Goal: Task Accomplishment & Management: Use online tool/utility

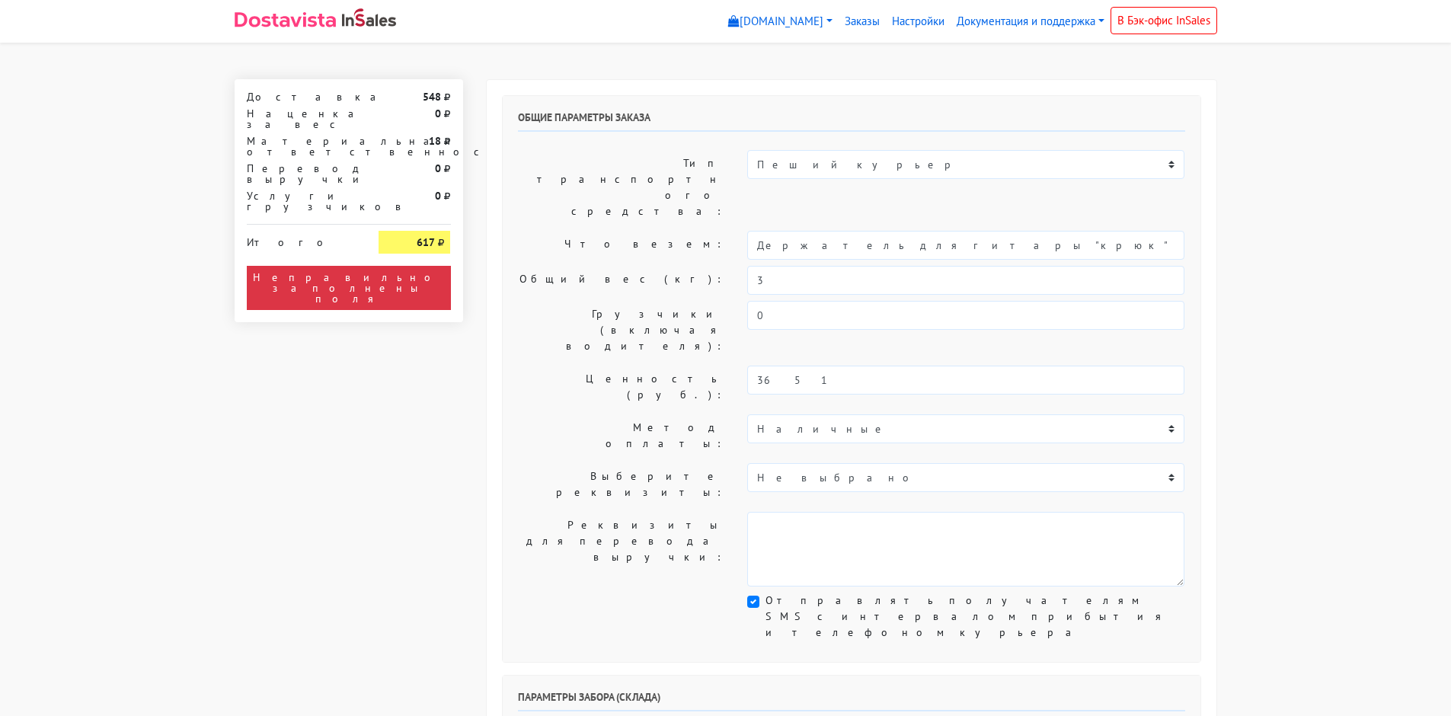
select select "10:00"
click at [815, 266] on input "3" at bounding box center [965, 280] width 437 height 29
type input "1"
type input "5"
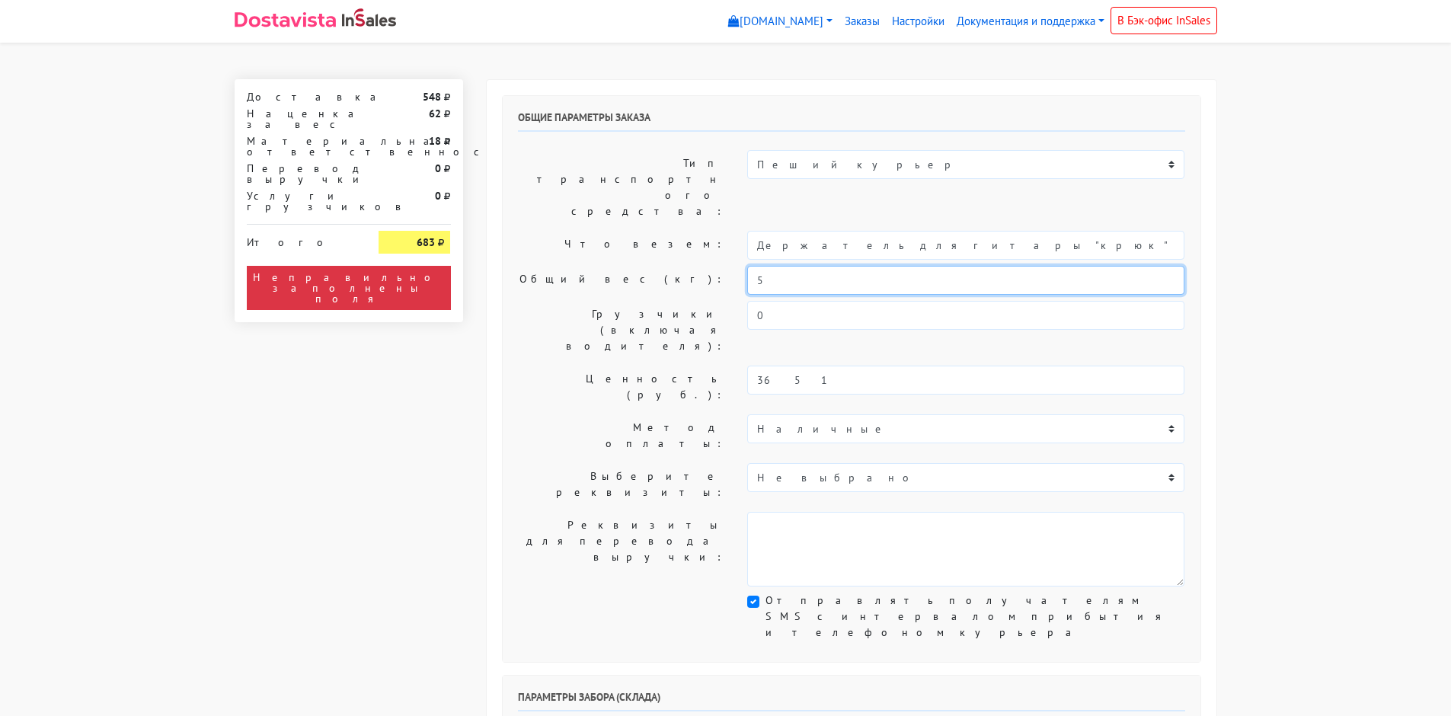
click at [841, 266] on input "5" at bounding box center [965, 280] width 437 height 29
type input "3"
type input "5"
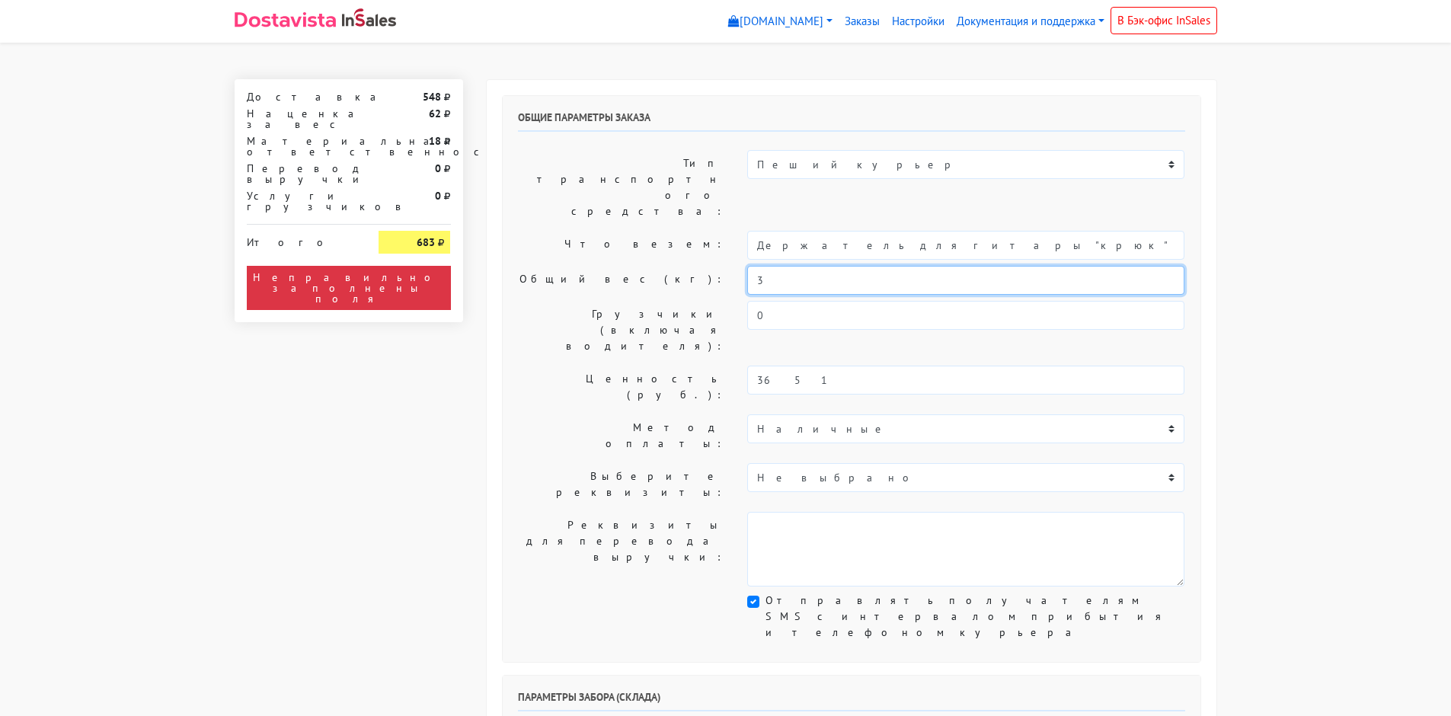
type input "3"
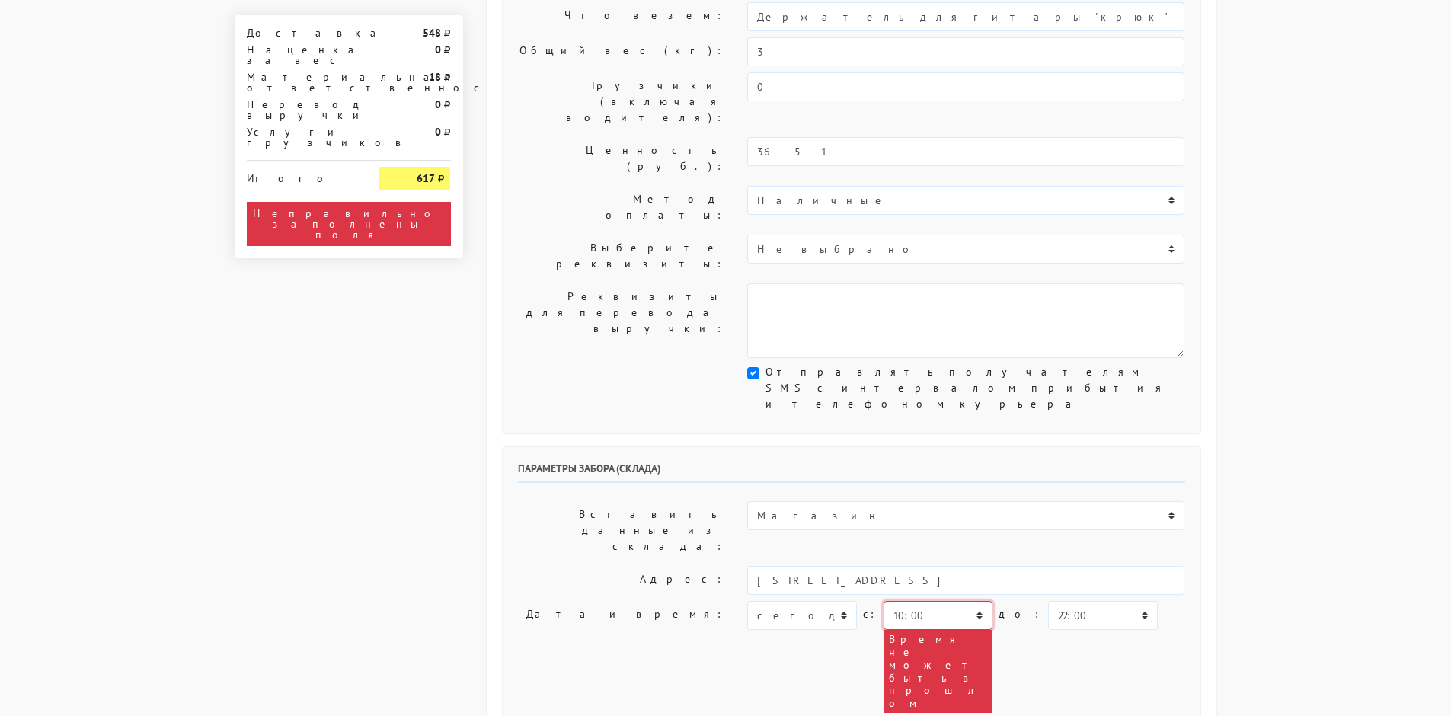
click at [951, 601] on select "00:00 00:30 01:00 01:30 02:00 02:30 03:00 03:30 04:00 04:30 05:00 05:30 06:00 0…" at bounding box center [938, 615] width 109 height 29
select select "16:30"
click at [884, 601] on select "00:00 00:30 01:00 01:30 02:00 02:30 03:00 03:30 04:00 04:30 05:00 05:30 06:00 0…" at bounding box center [938, 615] width 109 height 29
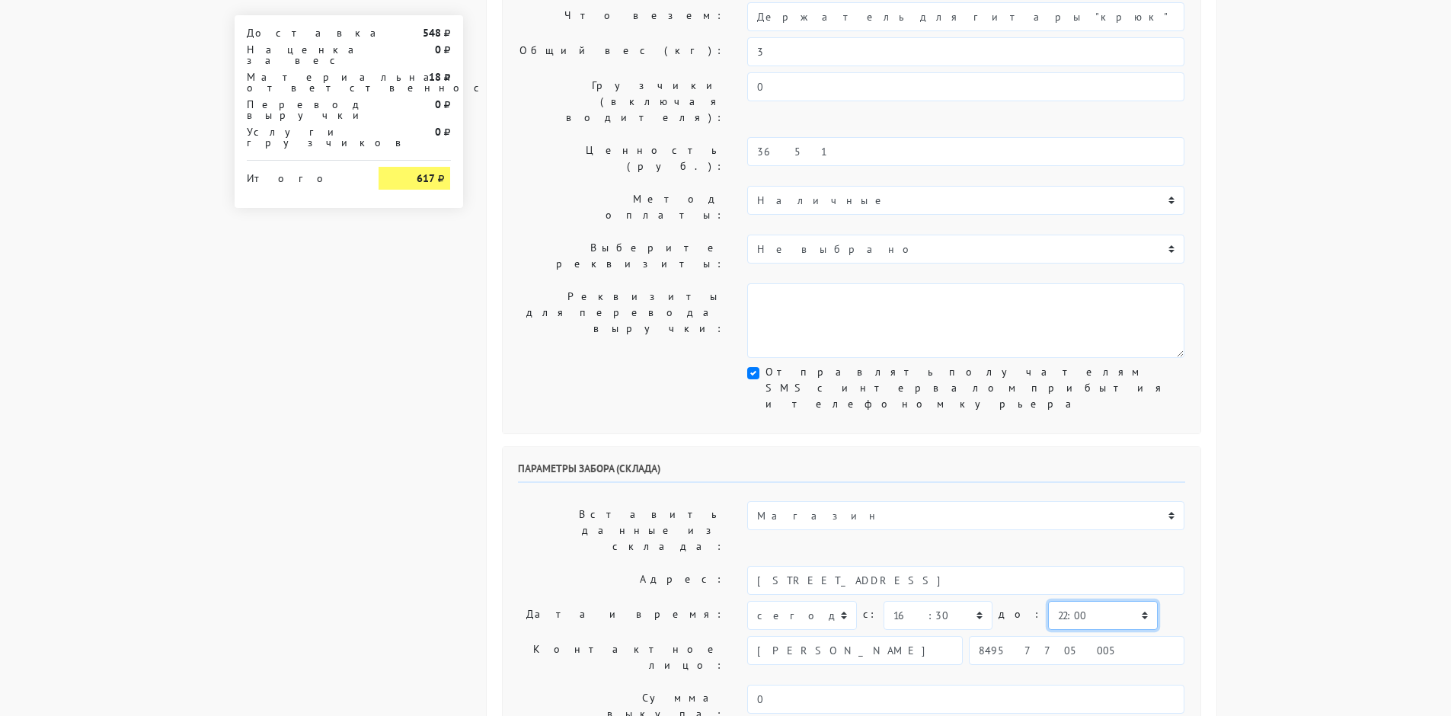
click at [1050, 601] on select "00:00 00:30 01:00 01:30 02:00 02:30 03:00 03:30 04:00 04:30 05:00 05:30 06:00 0…" at bounding box center [1102, 615] width 109 height 29
select select "17:00"
click at [1048, 601] on select "00:00 00:30 01:00 01:30 02:00 02:30 03:00 03:30 04:00 04:30 05:00 05:30 06:00 0…" at bounding box center [1102, 615] width 109 height 29
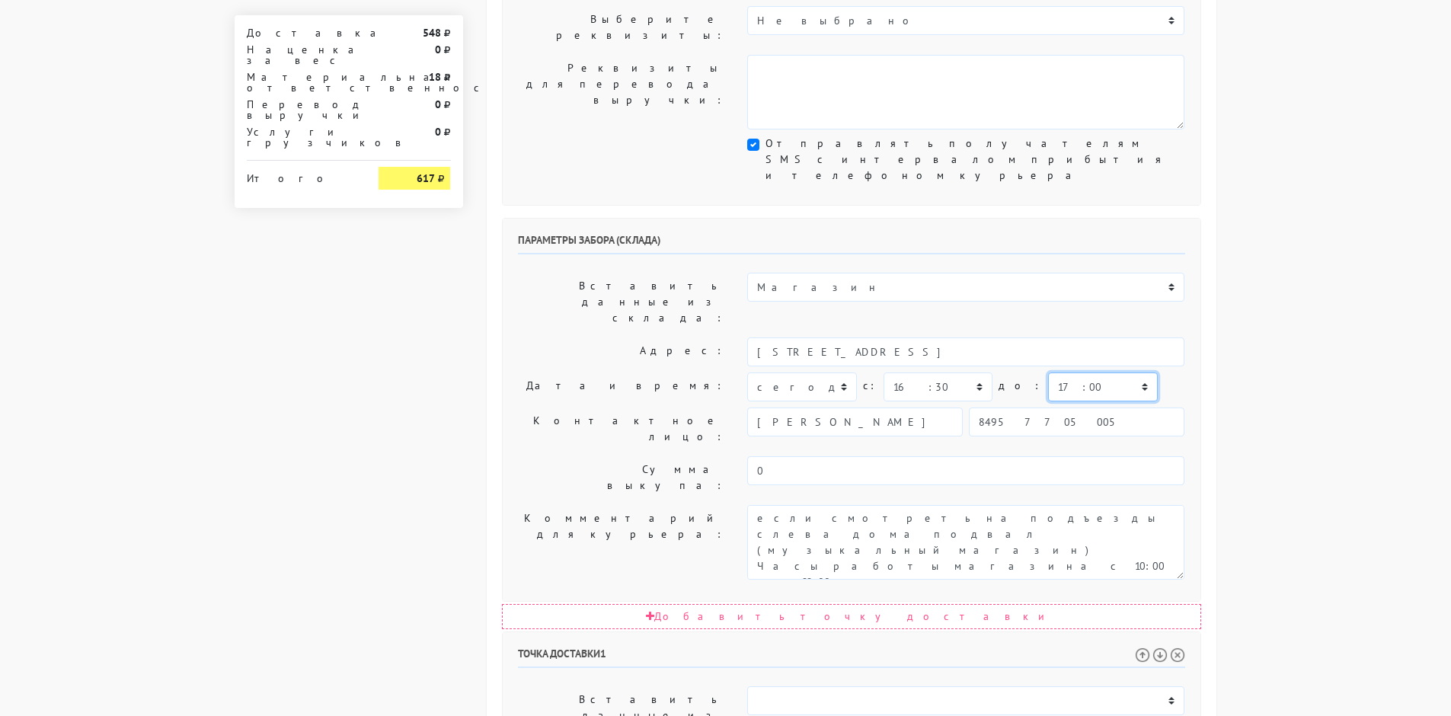
scroll to position [609, 0]
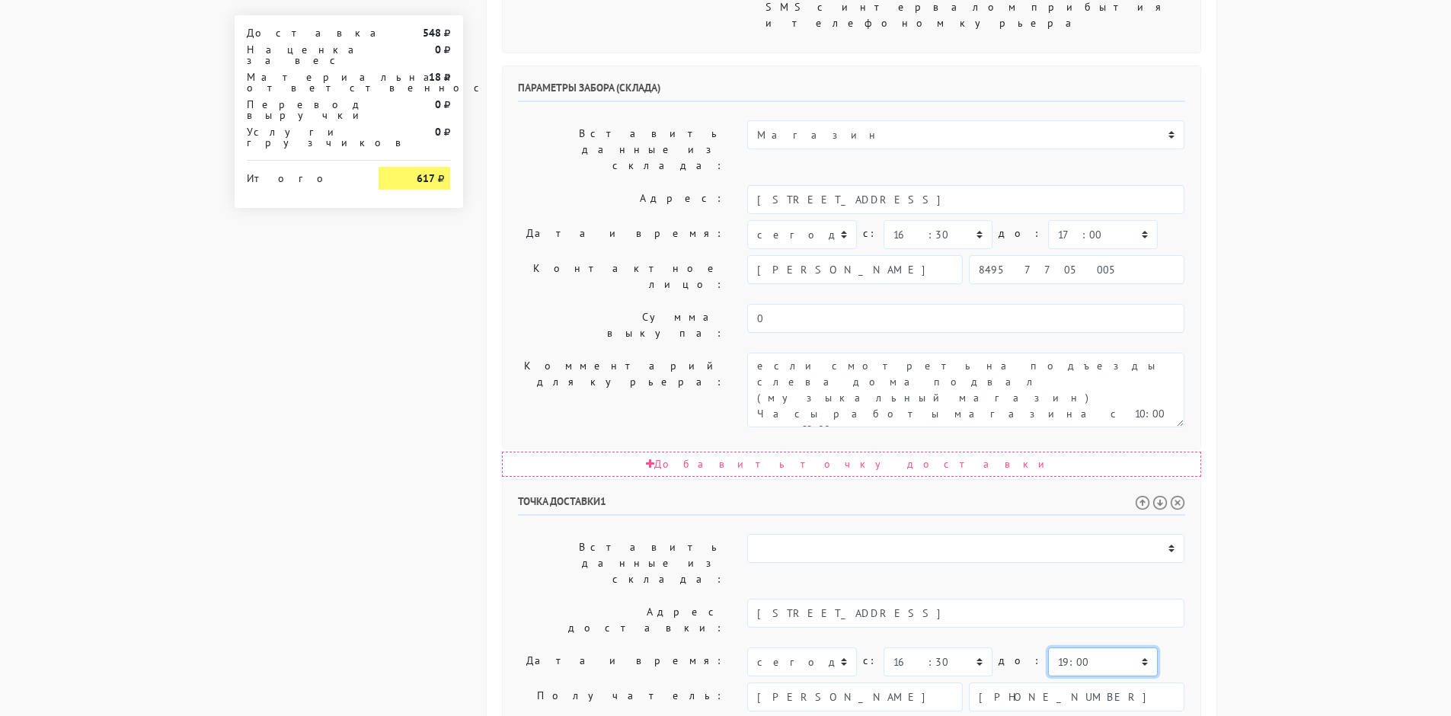
click at [1073, 647] on select "00:00 00:30 01:00 01:30 02:00 02:30 03:00 03:30 04:00 04:30 05:00 05:30 06:00 0…" at bounding box center [1102, 661] width 109 height 29
select select "18:00"
click at [1048, 647] on select "00:00 00:30 01:00 01:30 02:00 02:30 03:00 03:30 04:00 04:30 05:00 05:30 06:00 0…" at bounding box center [1102, 661] width 109 height 29
click at [1337, 389] on body "[DOMAIN_NAME] [DOMAIN_NAME] Выйти Заказы Настройки 548" at bounding box center [725, 243] width 1451 height 1705
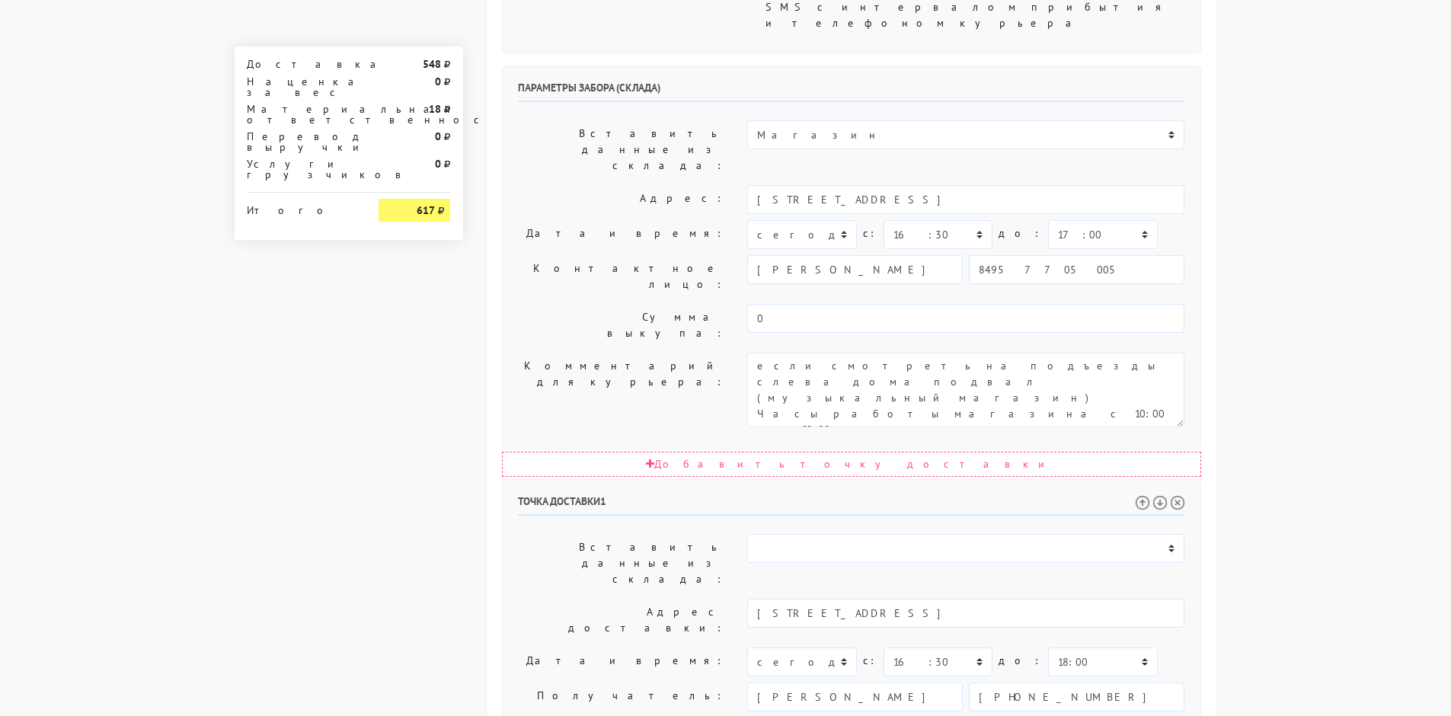
scroll to position [686, 0]
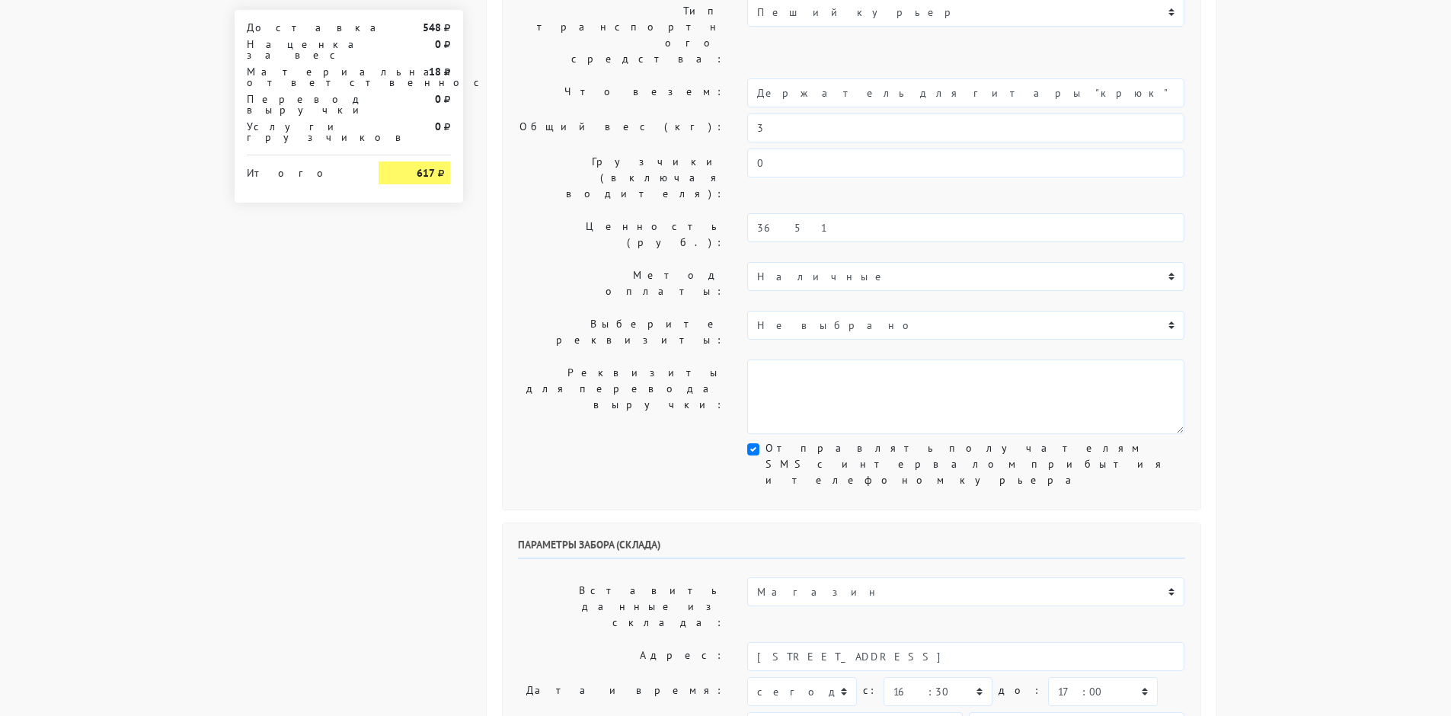
scroll to position [0, 0]
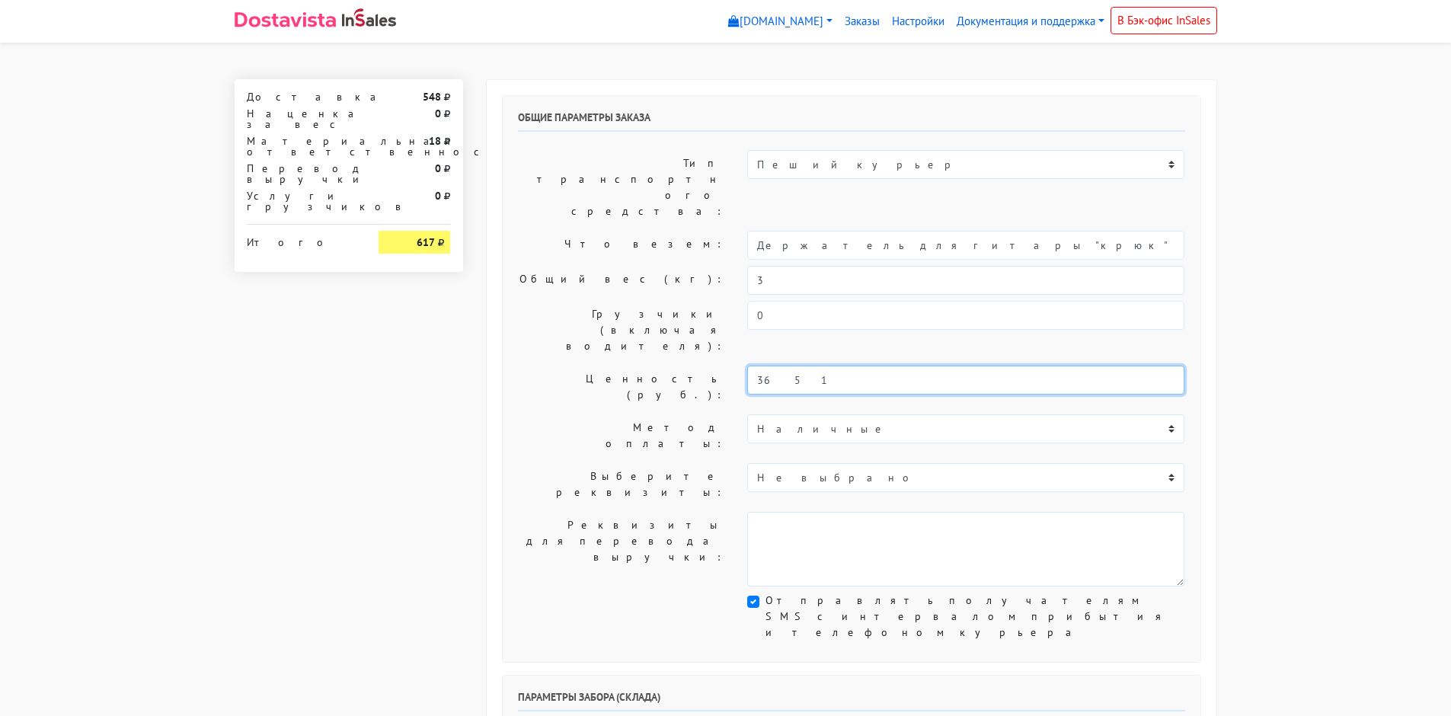
click at [772, 366] on input "3651" at bounding box center [965, 380] width 437 height 29
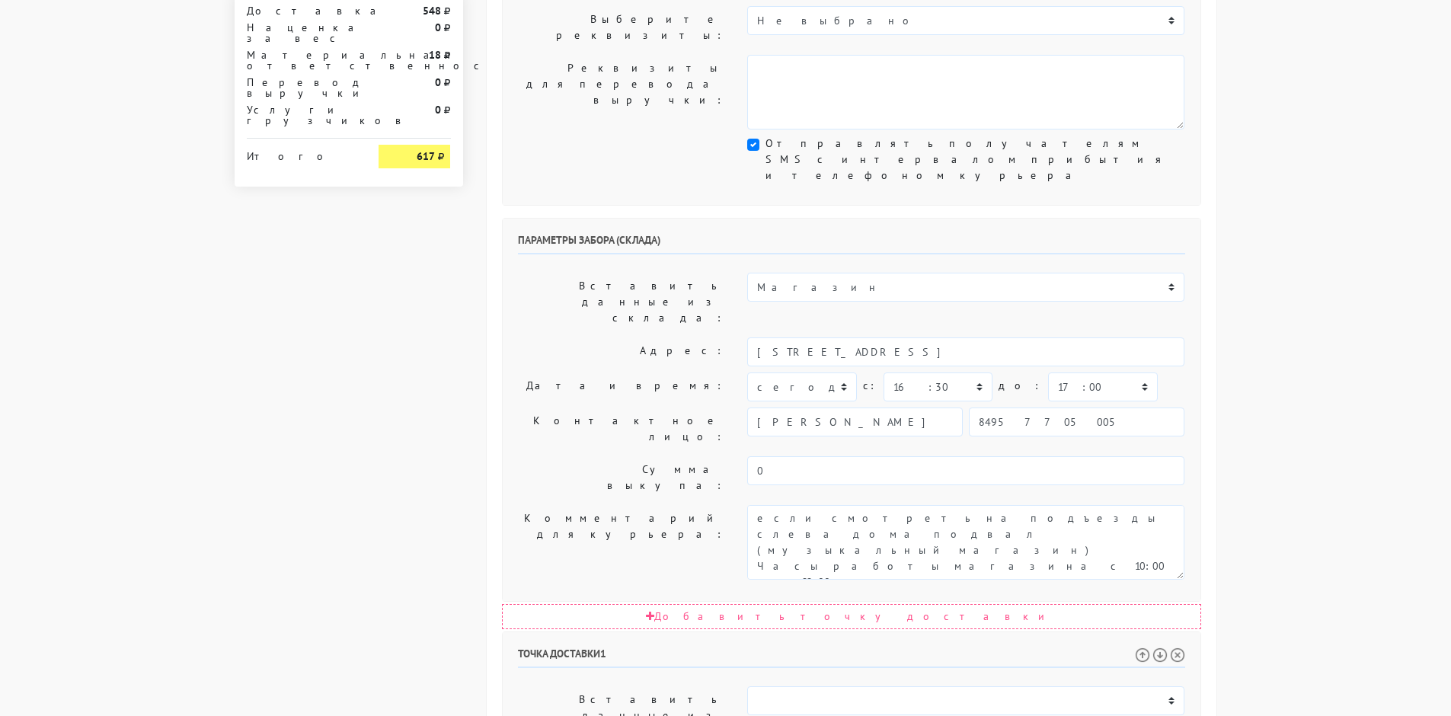
scroll to position [689, 0]
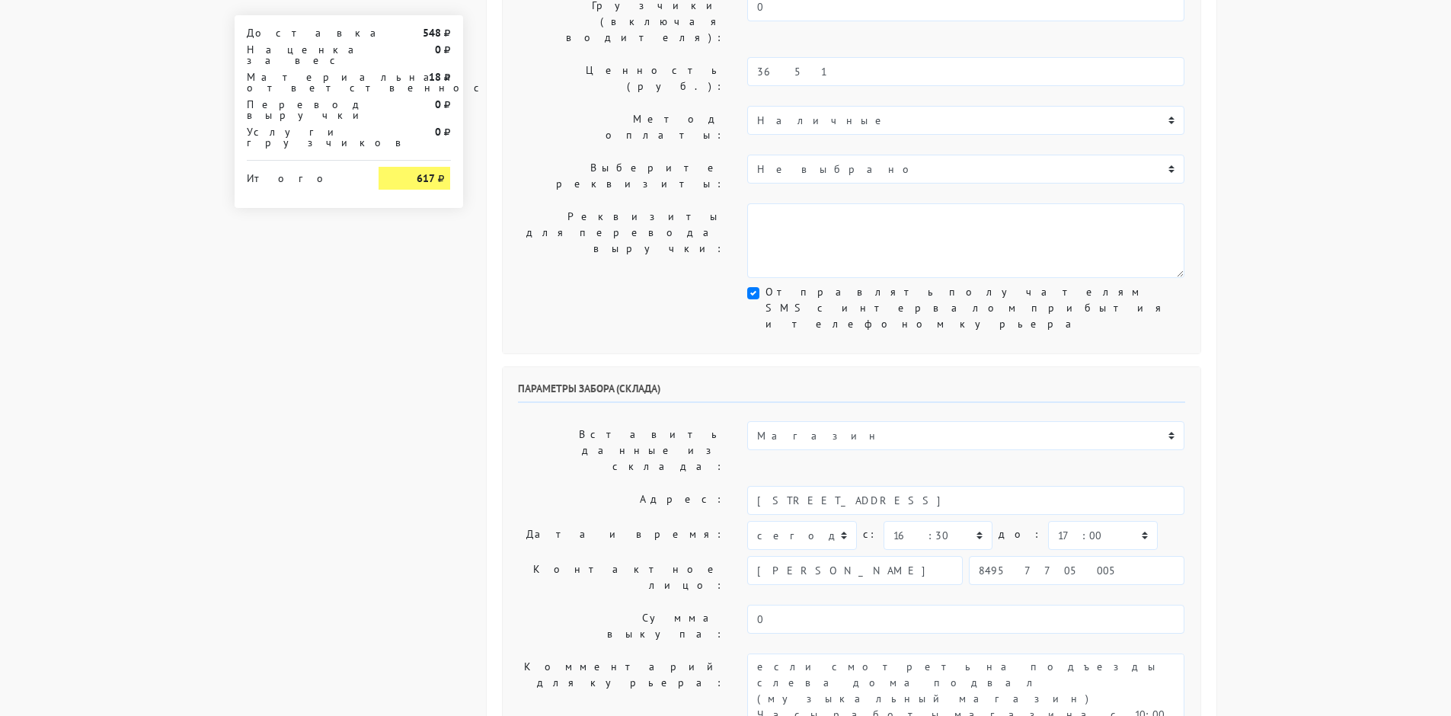
scroll to position [80, 0]
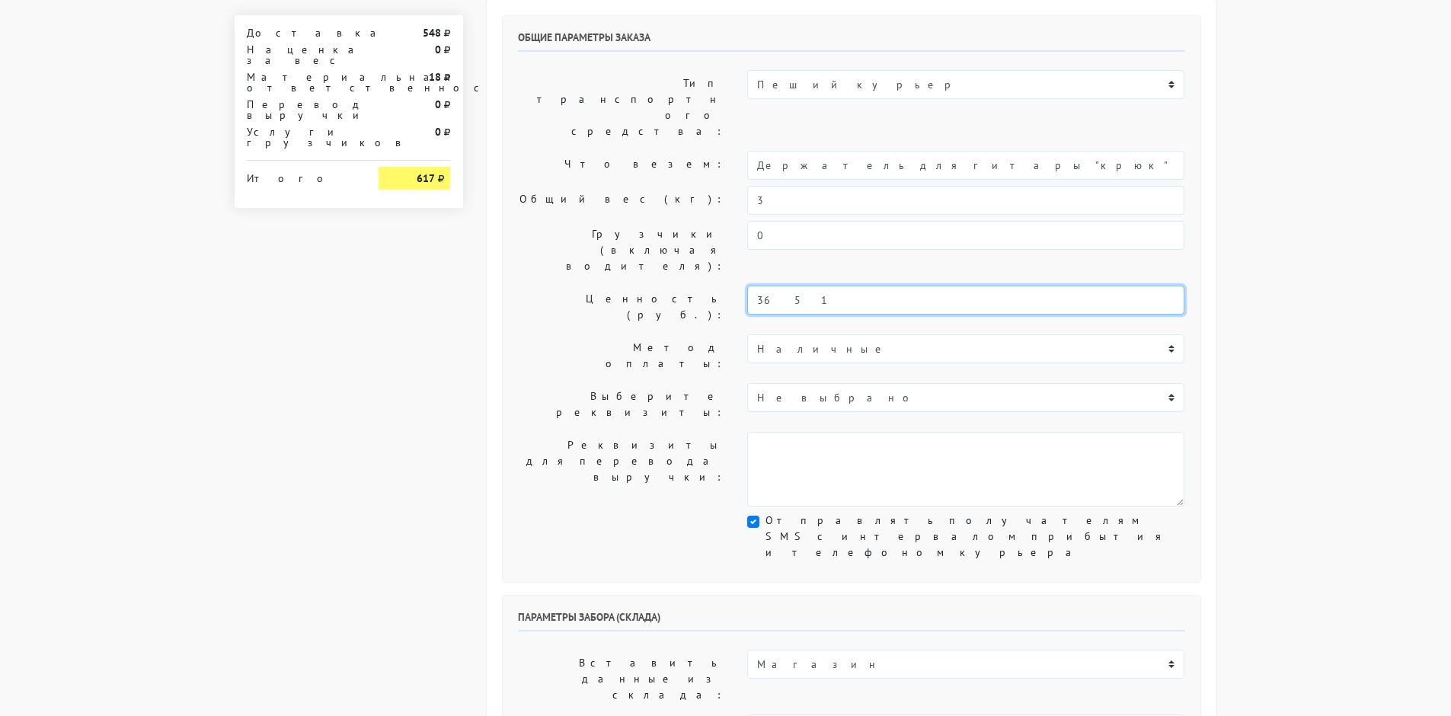
click at [766, 286] on input "3651" at bounding box center [965, 300] width 437 height 29
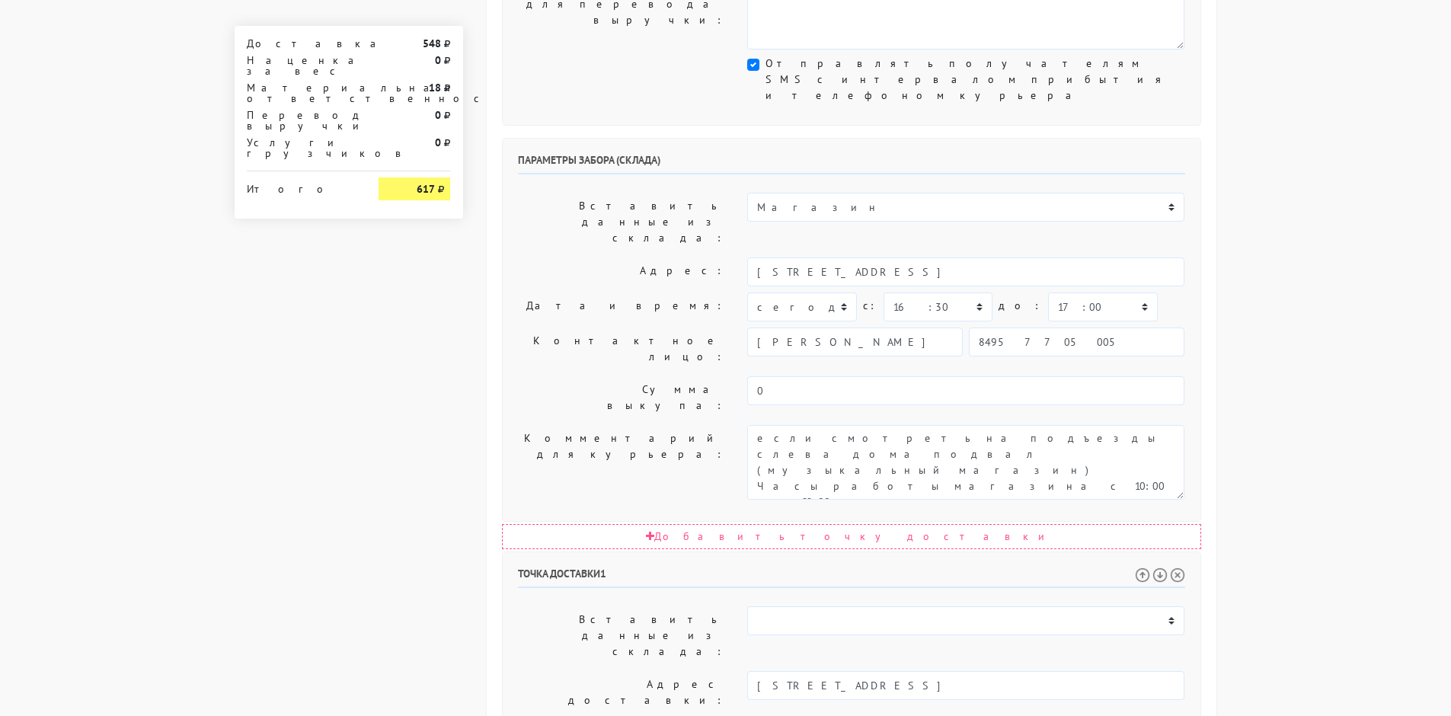
scroll to position [689, 0]
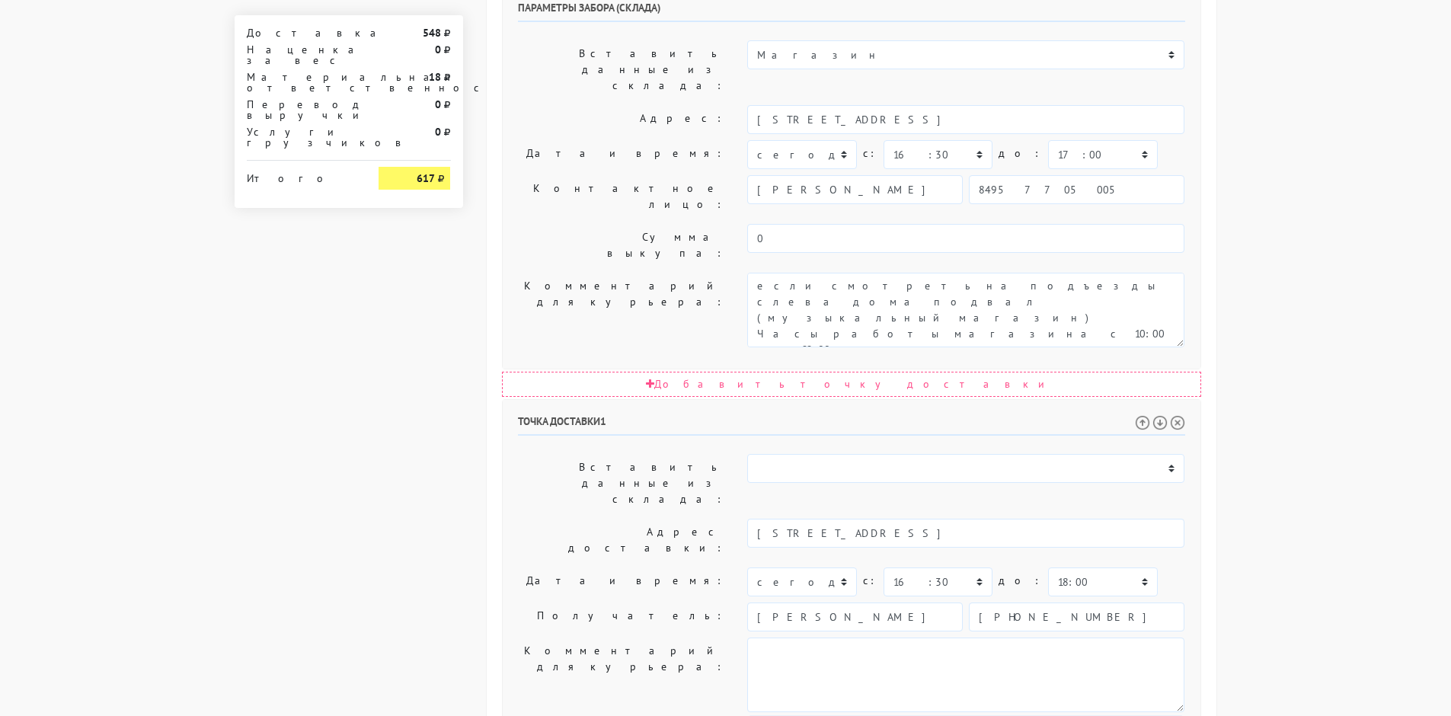
paste input "4 378"
type input "4 378"
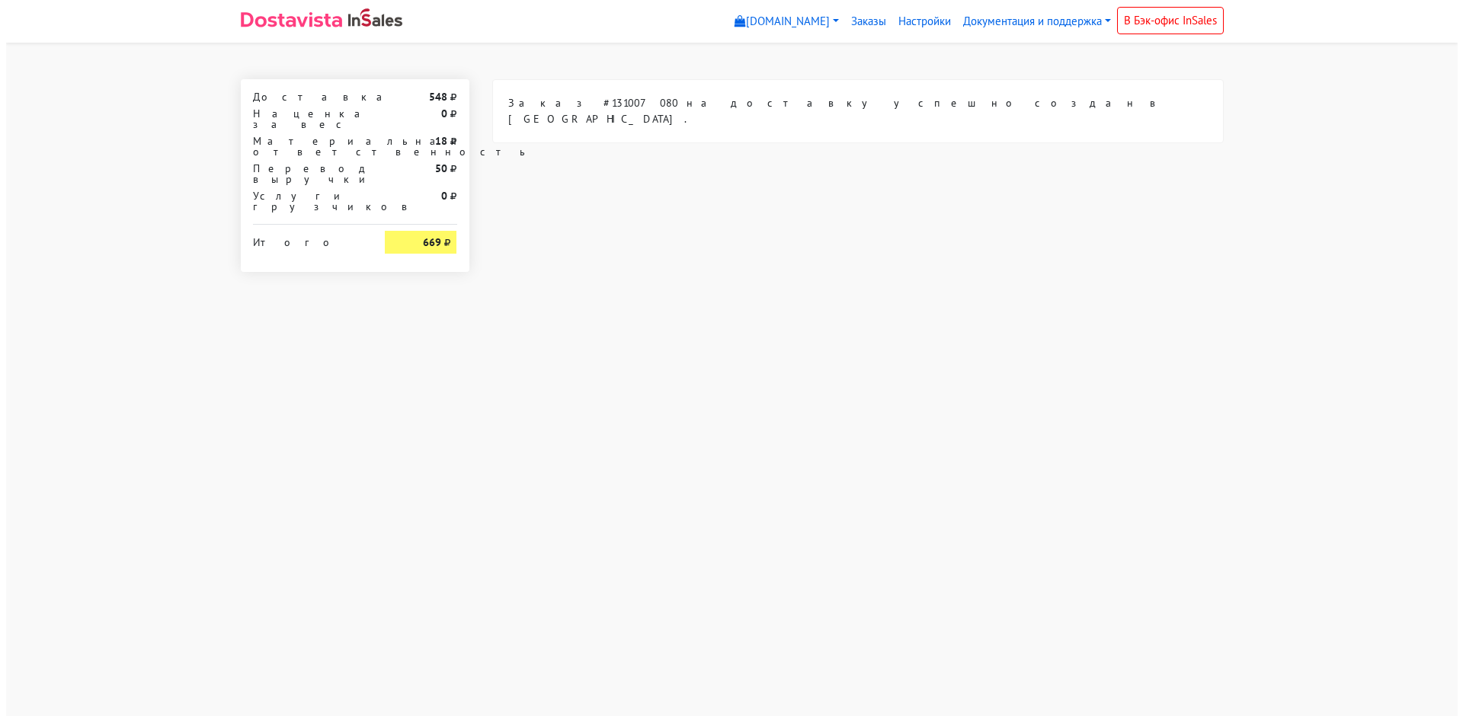
scroll to position [0, 0]
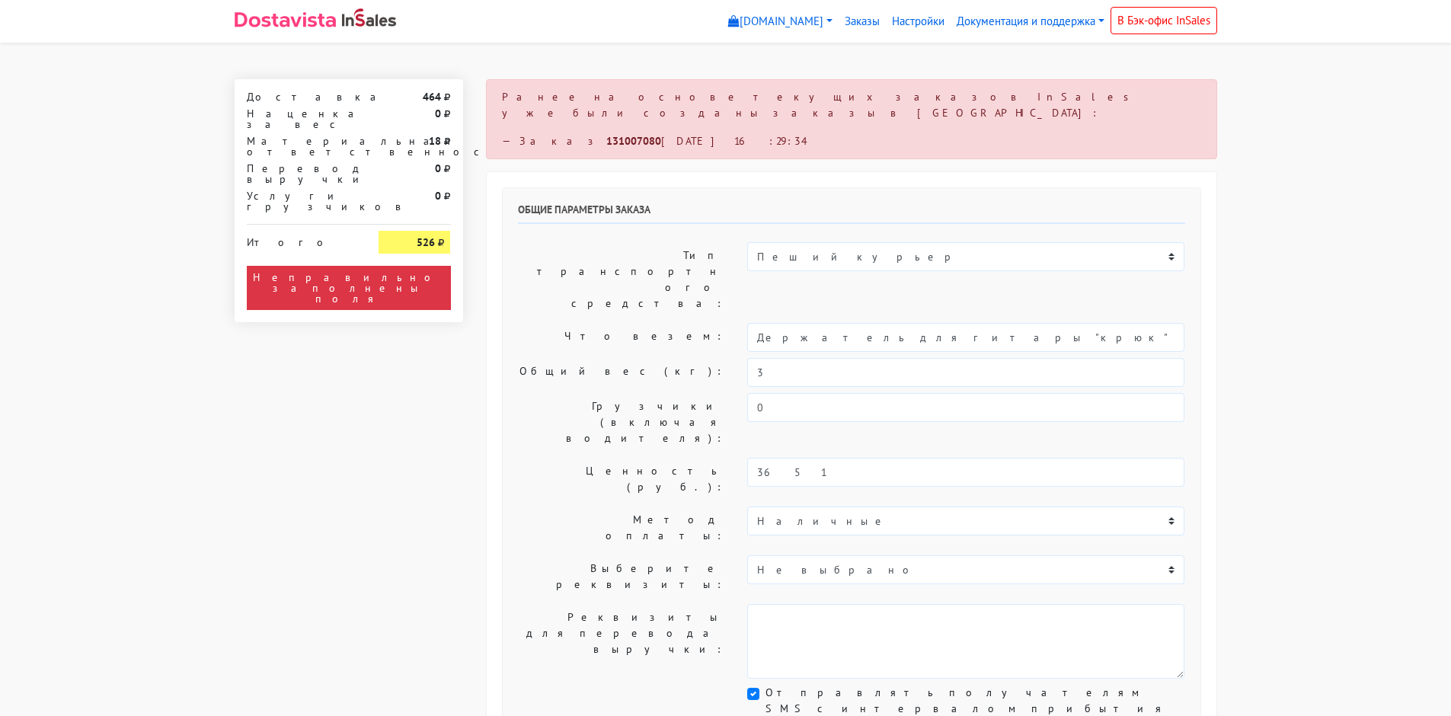
select select "10:00"
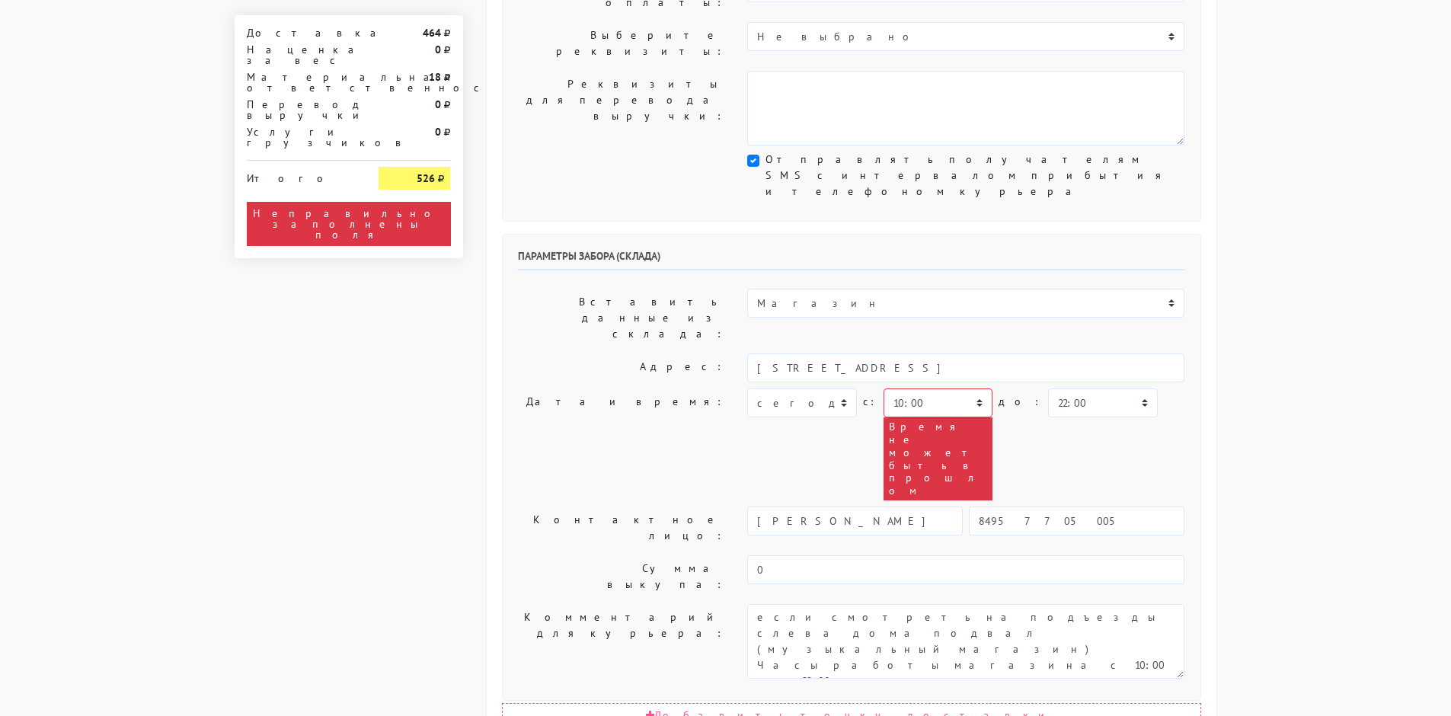
scroll to position [797, 0]
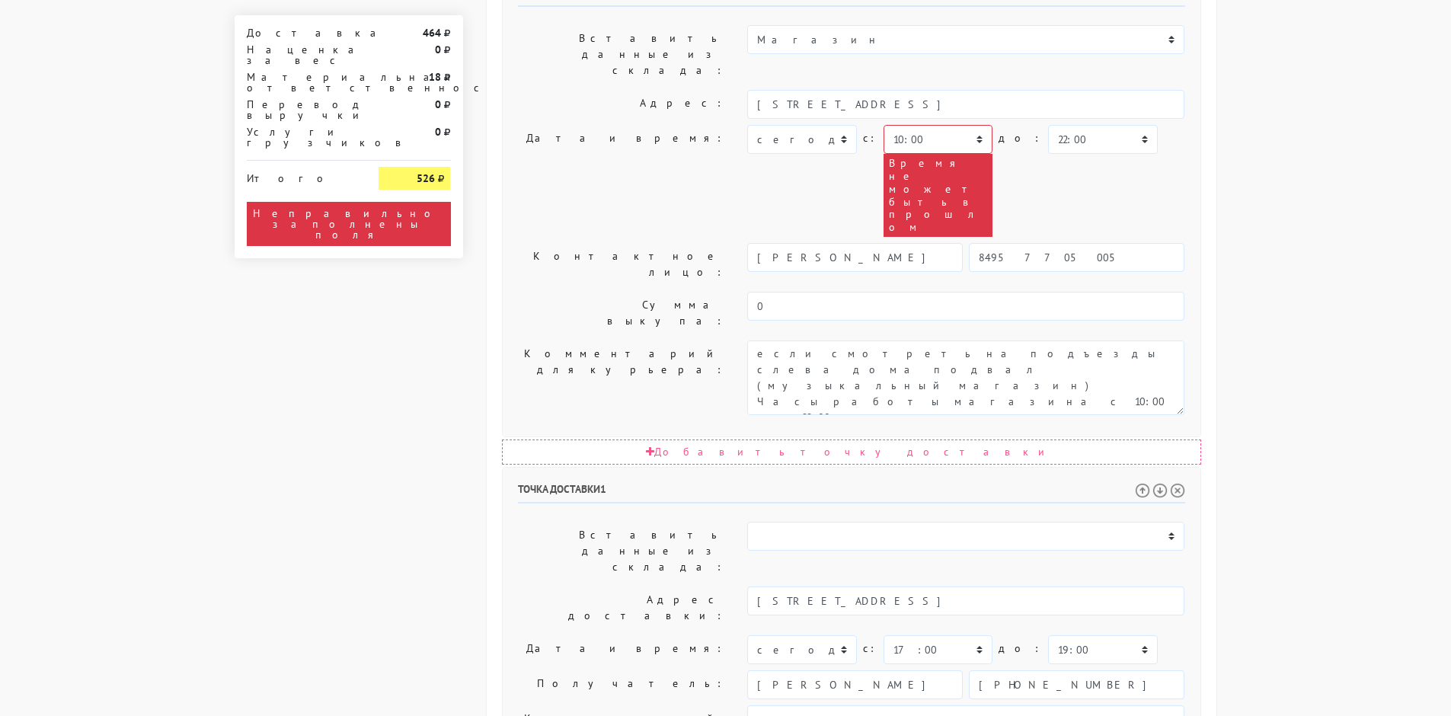
paste input "4 378"
type input "4378"
click at [1307, 269] on body "myshop-uz489.myinsales.ru myshop-uz489.myinsales.ru Выйти Заказы Настройки 464" at bounding box center [725, 143] width 1451 height 1880
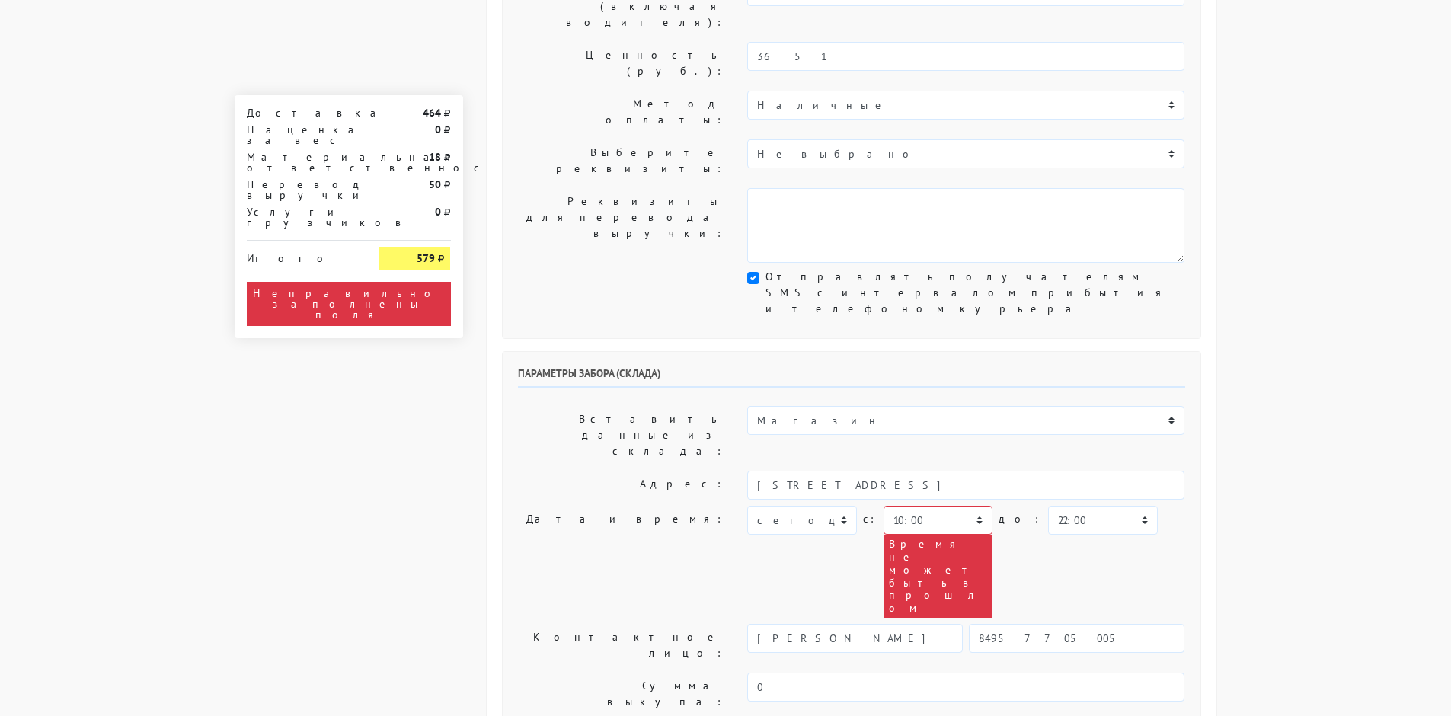
scroll to position [264, 0]
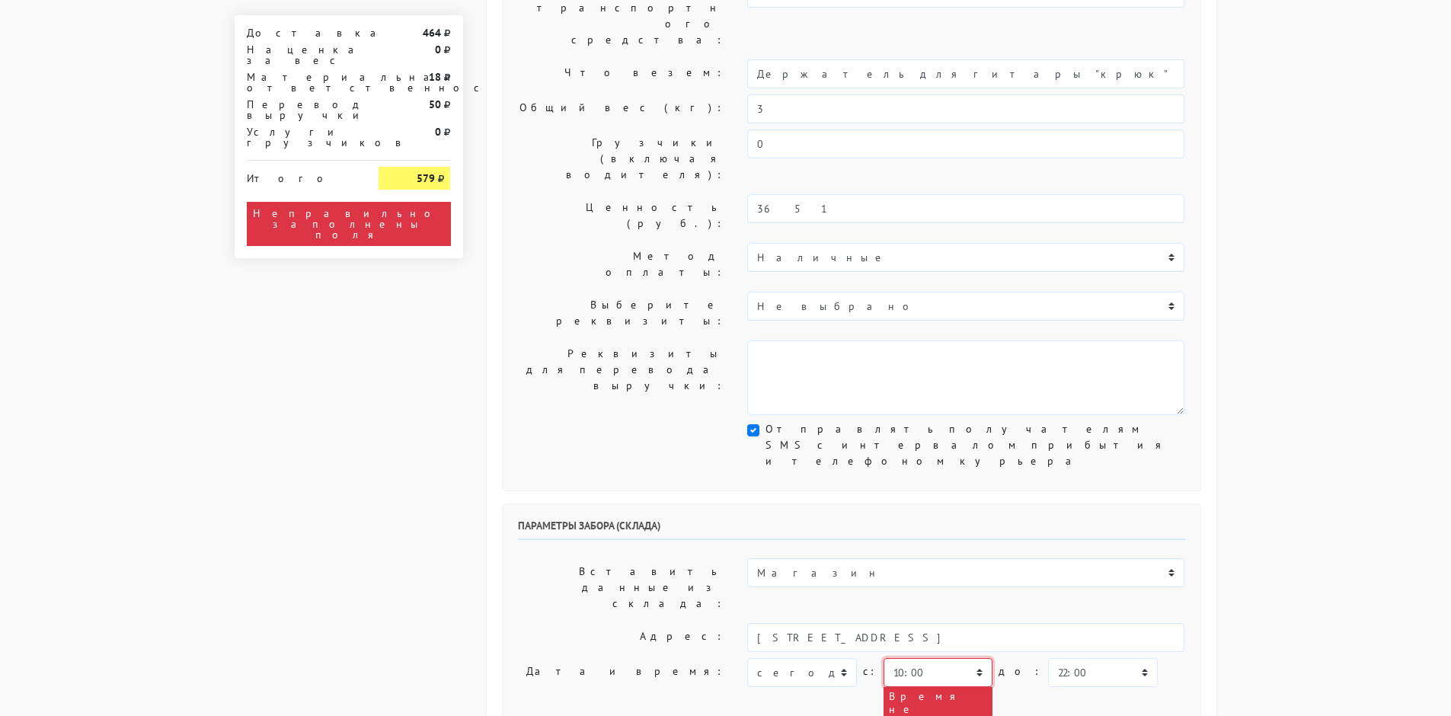
click at [935, 658] on select "00:00 00:30 01:00 01:30 02:00 02:30 03:00 03:30 04:00 04:30 05:00 05:30 06:00 0…" at bounding box center [938, 672] width 109 height 29
select select "17:00"
click at [884, 658] on select "00:00 00:30 01:00 01:30 02:00 02:30 03:00 03:30 04:00 04:30 05:00 05:30 06:00 0…" at bounding box center [938, 672] width 109 height 29
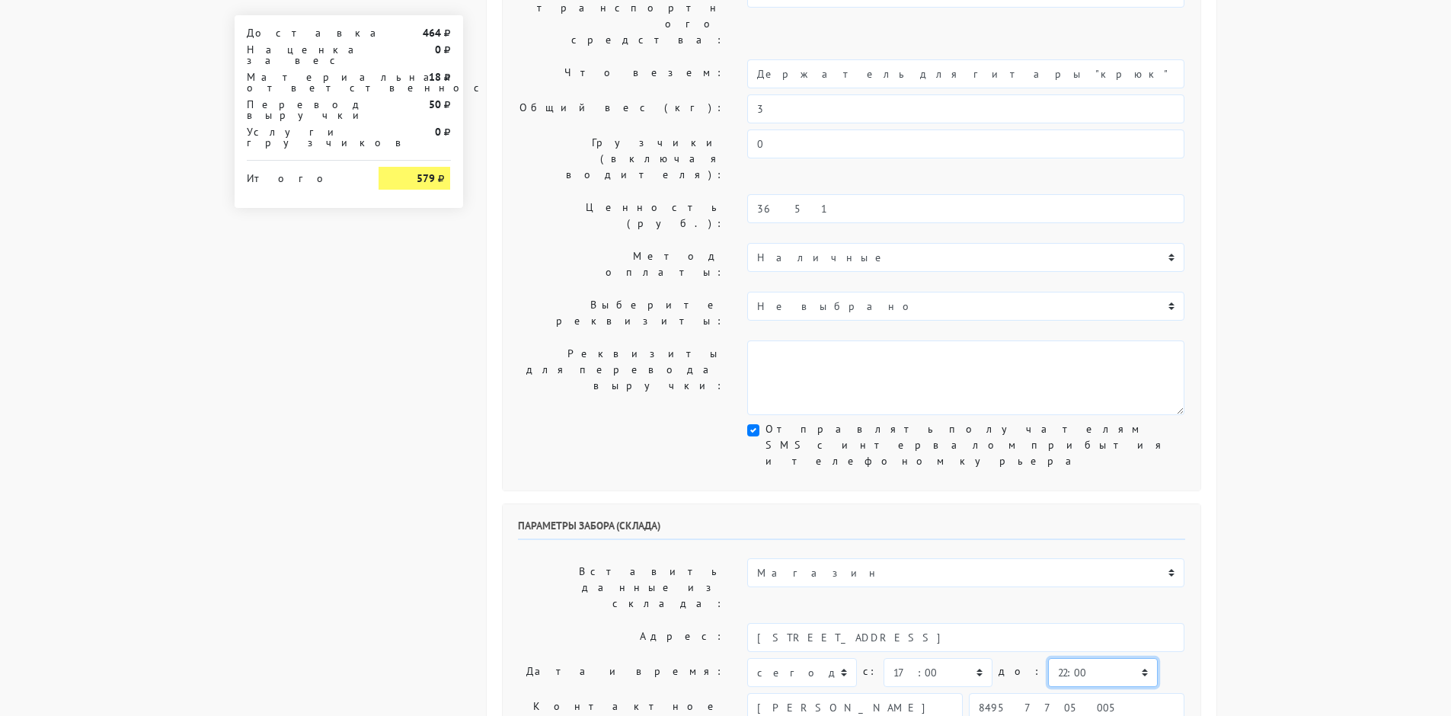
click at [1061, 658] on select "00:00 00:30 01:00 01:30 02:00 02:30 03:00 03:30 04:00 04:30 05:00 05:30 06:00 0…" at bounding box center [1102, 672] width 109 height 29
select select "17:30"
click at [1048, 658] on select "00:00 00:30 01:00 01:30 02:00 02:30 03:00 03:30 04:00 04:30 05:00 05:30 06:00 0…" at bounding box center [1102, 672] width 109 height 29
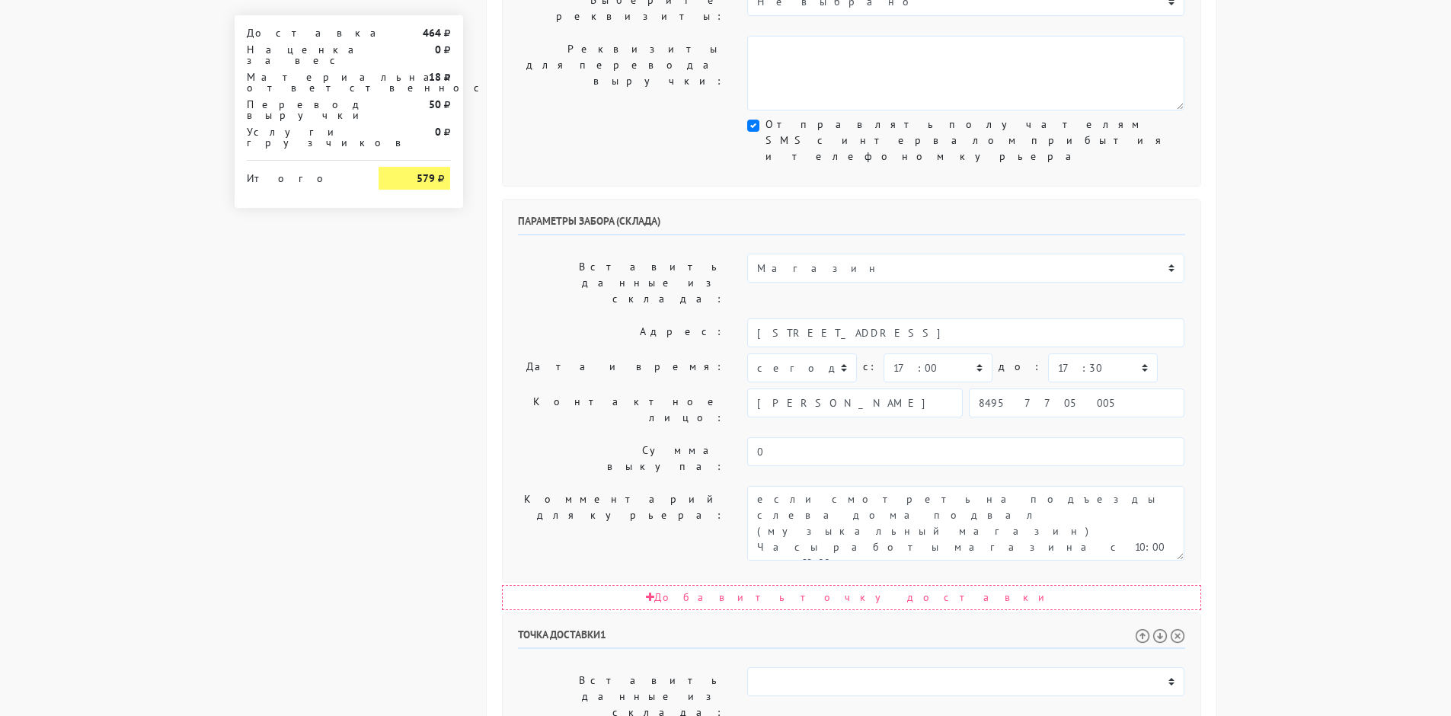
drag, startPoint x: 1057, startPoint y: 535, endPoint x: 1045, endPoint y: 545, distance: 16.2
select select "18:00"
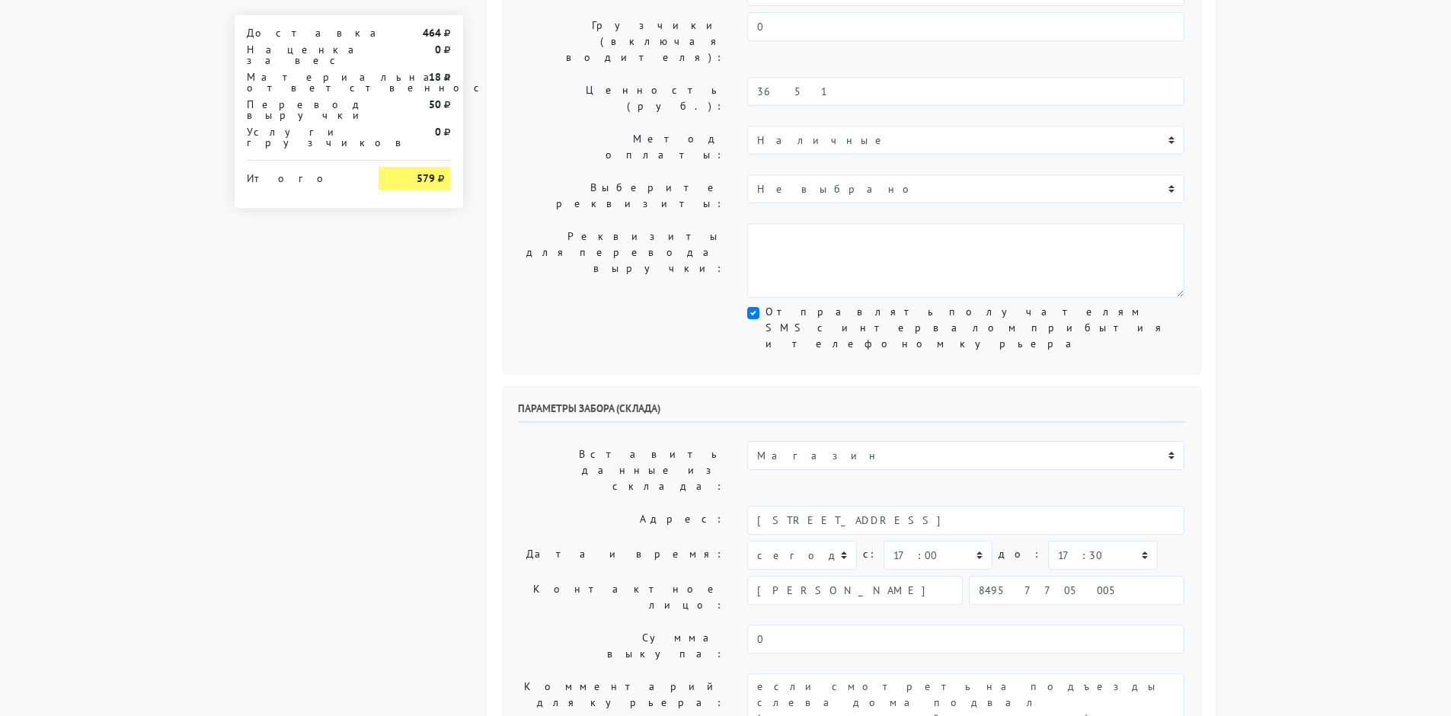
scroll to position [762, 0]
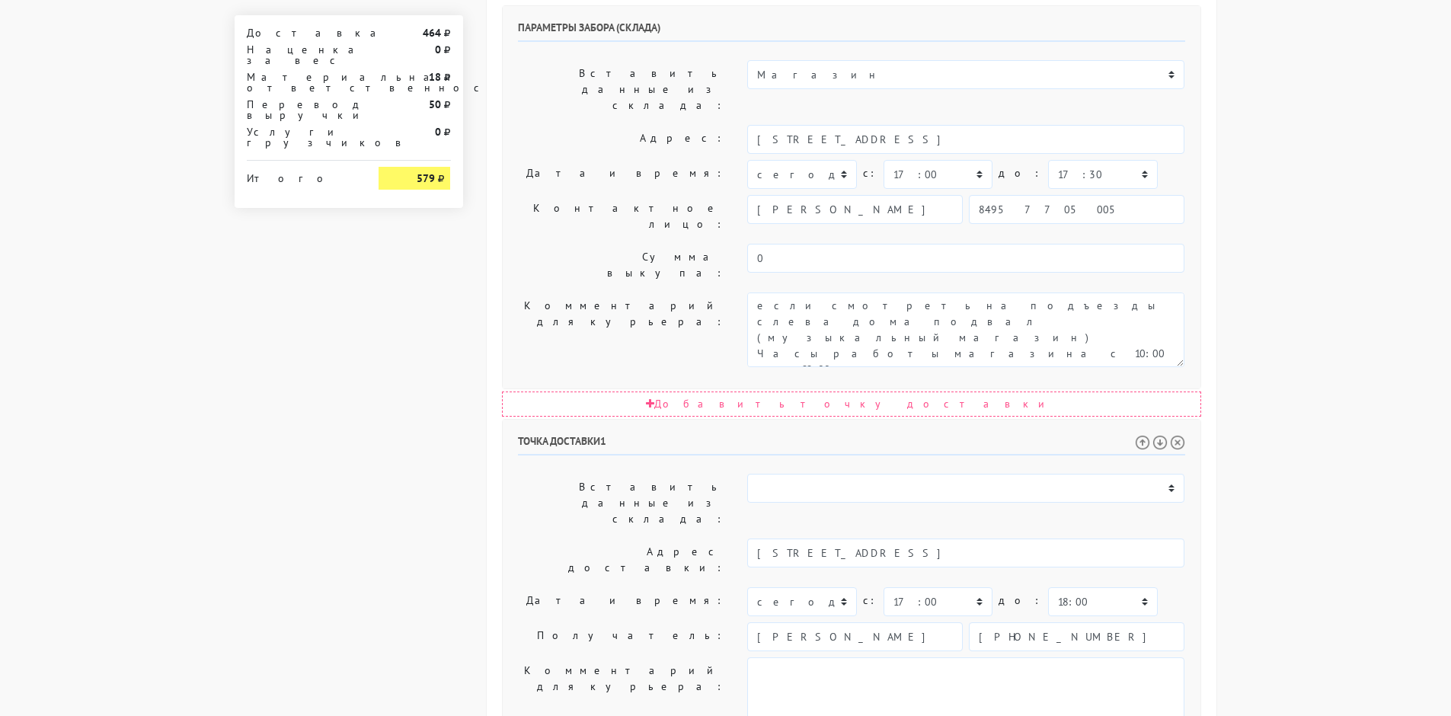
click at [647, 657] on label "Комментарий для курьера:" at bounding box center [622, 694] width 230 height 75
